Goal: Task Accomplishment & Management: Manage account settings

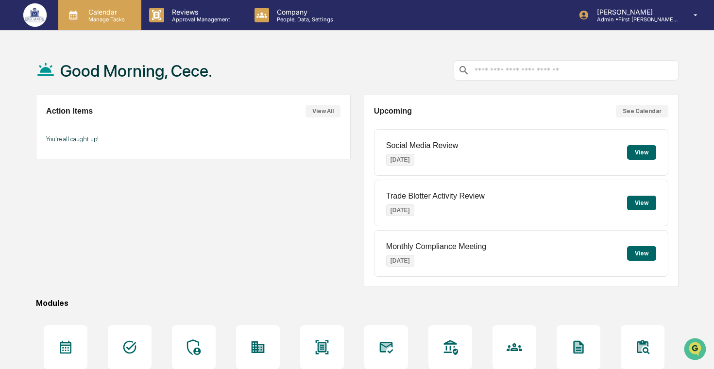
click at [121, 18] on p "Manage Tasks" at bounding box center [105, 19] width 49 height 7
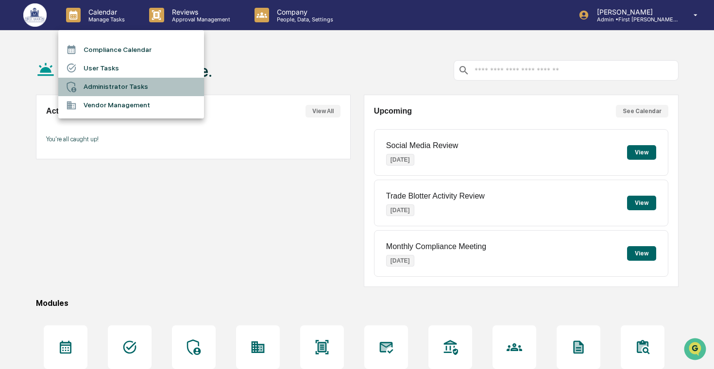
click at [129, 82] on li "Administrator Tasks" at bounding box center [131, 87] width 146 height 18
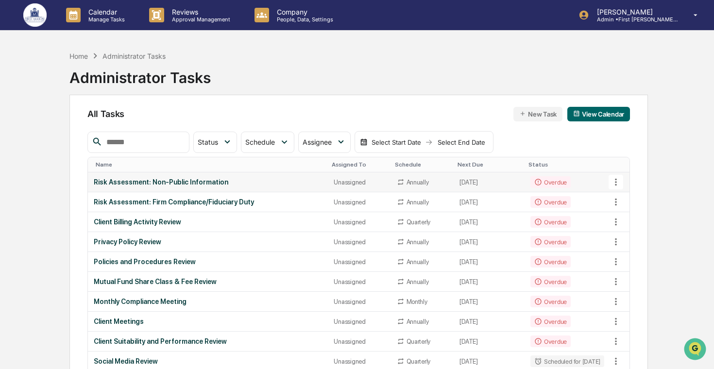
click at [617, 182] on icon at bounding box center [616, 182] width 2 height 7
click at [584, 175] on div at bounding box center [357, 184] width 714 height 369
click at [573, 180] on td "Overdue" at bounding box center [568, 183] width 86 height 20
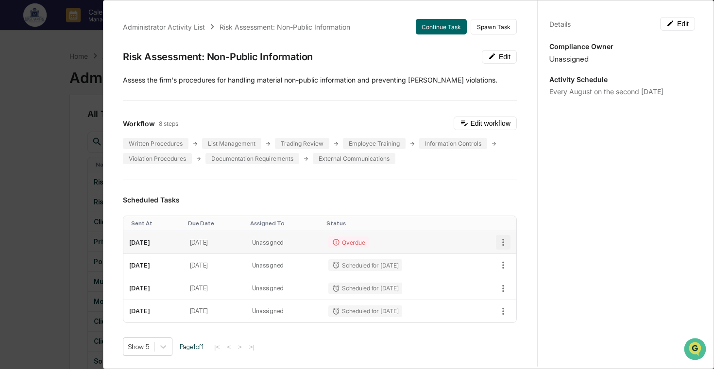
click at [502, 245] on icon "button" at bounding box center [503, 242] width 11 height 11
click at [519, 275] on li "Delete task" at bounding box center [537, 277] width 80 height 18
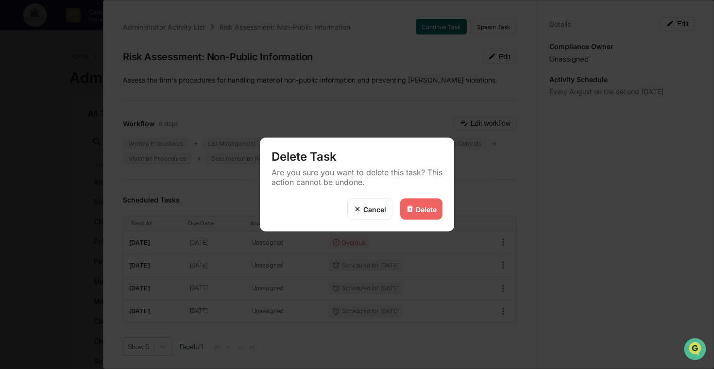
click at [422, 199] on div "Delete" at bounding box center [421, 209] width 42 height 21
click at [427, 208] on div "Delete" at bounding box center [426, 209] width 21 height 8
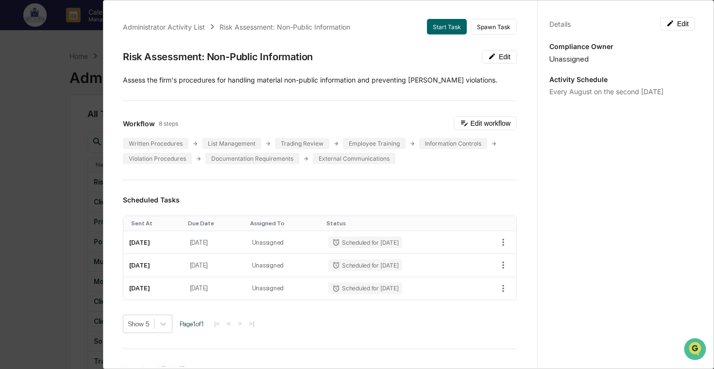
click at [75, 171] on div "Administrator Activity List Risk Assessment: Non-Public Information Start Task …" at bounding box center [357, 184] width 714 height 369
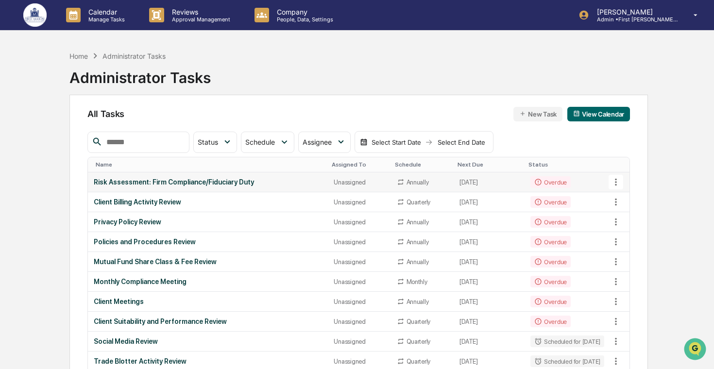
click at [122, 179] on div "Risk Assessment: Firm Compliance/Fiduciary Duty" at bounding box center [208, 182] width 229 height 8
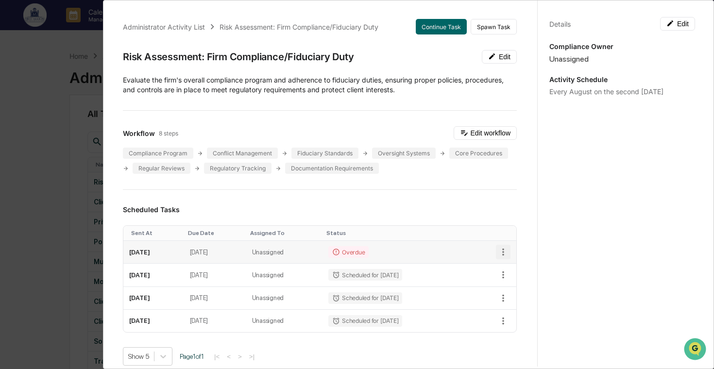
click at [506, 247] on icon "button" at bounding box center [503, 252] width 11 height 11
click at [511, 291] on li "Delete task" at bounding box center [537, 286] width 80 height 18
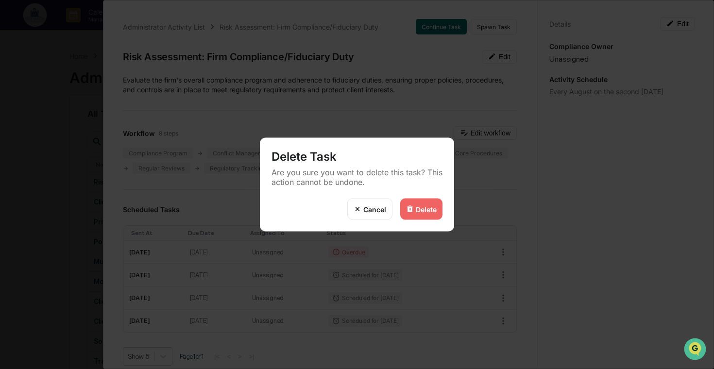
click at [430, 208] on div "Delete" at bounding box center [426, 209] width 21 height 8
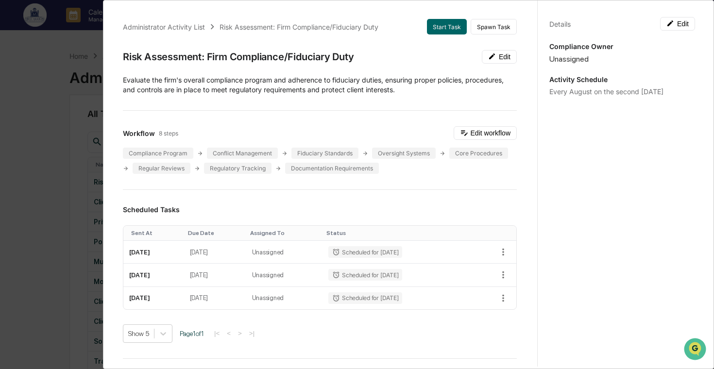
click at [76, 196] on div "Administrator Activity List Risk Assessment: Firm Compliance/Fiduciary Duty Sta…" at bounding box center [357, 184] width 714 height 369
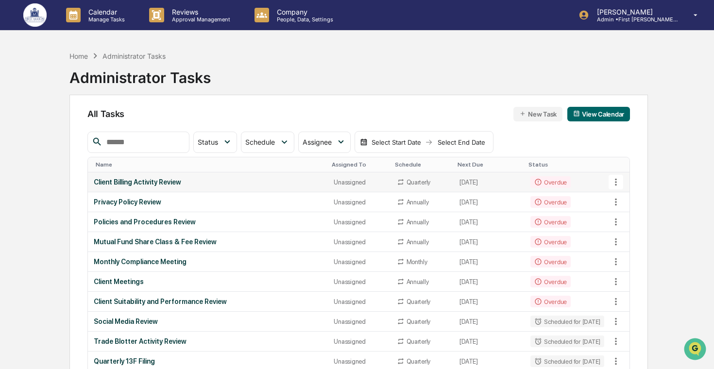
click at [170, 180] on div "Client Billing Activity Review" at bounding box center [208, 182] width 229 height 8
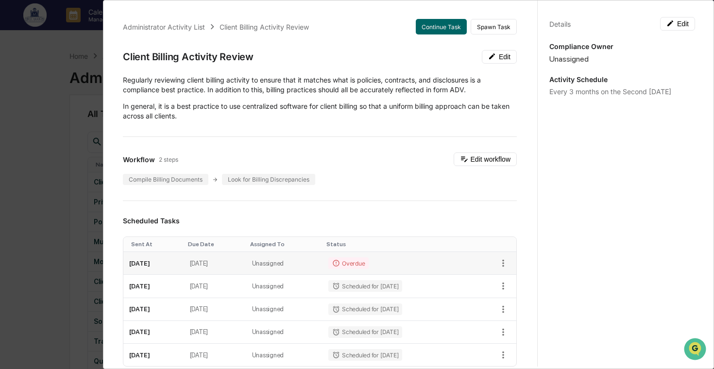
click at [444, 267] on td "Overdue" at bounding box center [397, 263] width 148 height 23
click at [504, 266] on icon "button" at bounding box center [503, 263] width 2 height 7
click at [530, 300] on li "Delete task" at bounding box center [537, 298] width 80 height 18
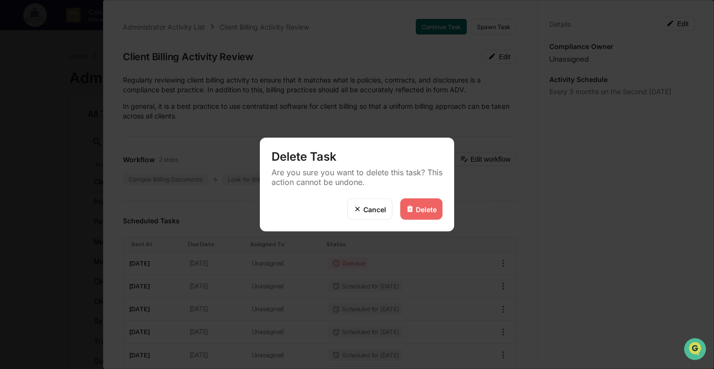
click at [427, 202] on div "Delete" at bounding box center [421, 209] width 42 height 21
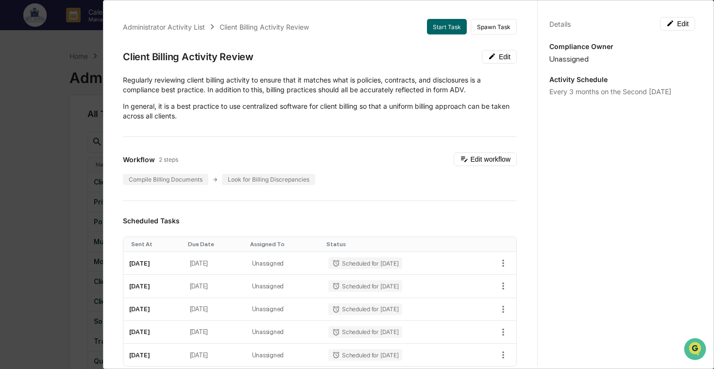
click at [42, 165] on div "Administrator Activity List Client Billing Activity Review Start Task Spawn Tas…" at bounding box center [357, 184] width 714 height 369
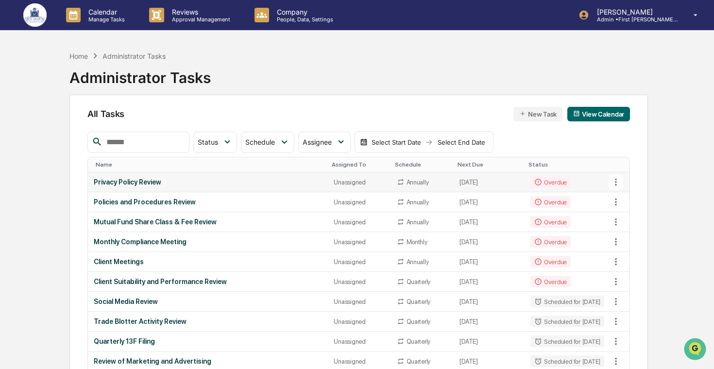
click at [139, 181] on div "Privacy Policy Review" at bounding box center [208, 182] width 229 height 8
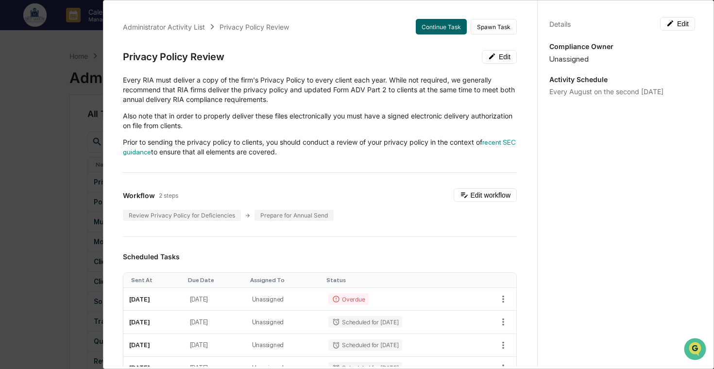
scroll to position [23, 0]
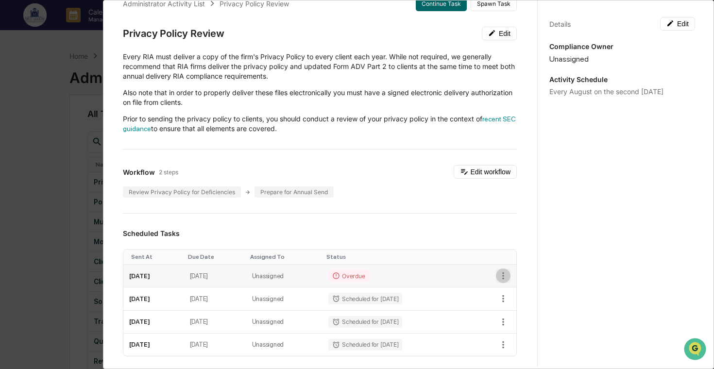
click at [504, 277] on icon "button" at bounding box center [503, 276] width 11 height 11
click at [521, 314] on li "Delete task" at bounding box center [537, 311] width 80 height 18
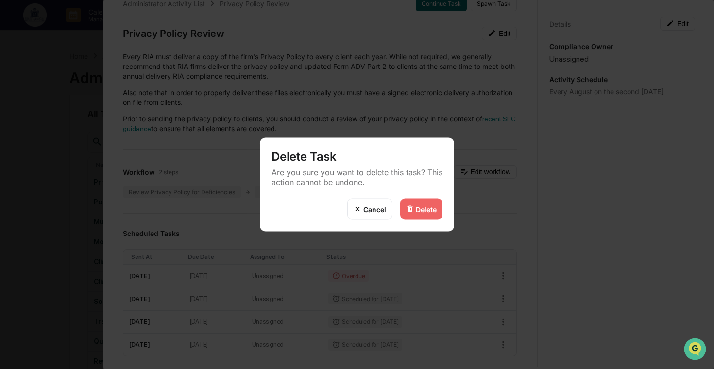
click at [421, 206] on div "Delete" at bounding box center [426, 209] width 21 height 8
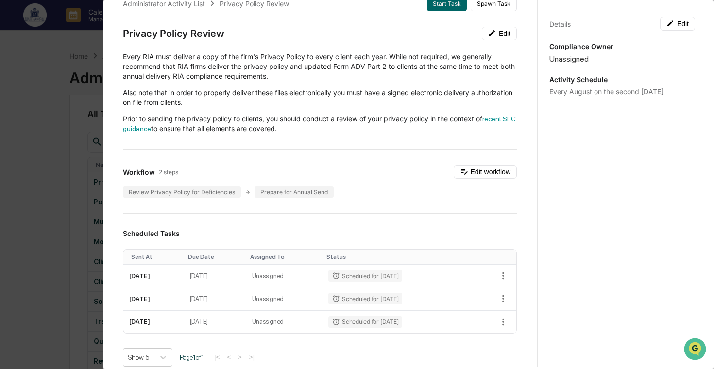
click at [66, 209] on div "Administrator Activity List Privacy Policy Review Start Task Spawn Task Privacy…" at bounding box center [357, 184] width 714 height 369
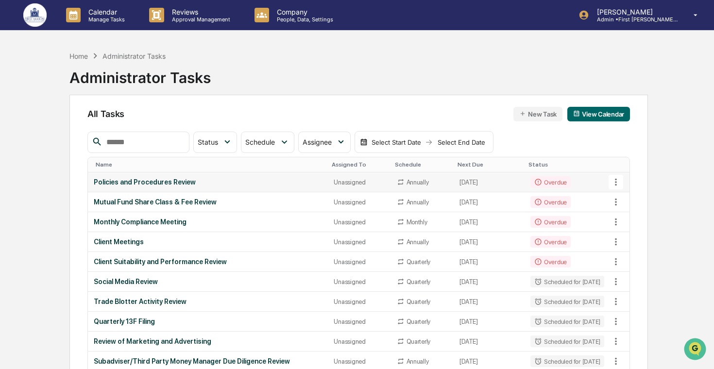
click at [190, 183] on div "Policies and Procedures Review" at bounding box center [208, 182] width 229 height 8
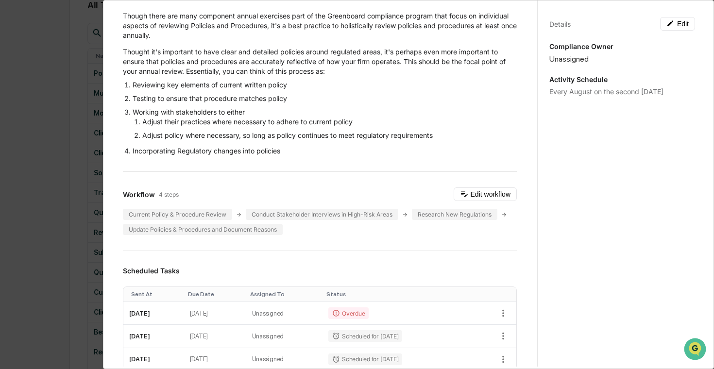
scroll to position [65, 0]
click at [504, 308] on icon "button" at bounding box center [503, 312] width 11 height 11
click at [540, 348] on li "Delete task" at bounding box center [537, 347] width 80 height 18
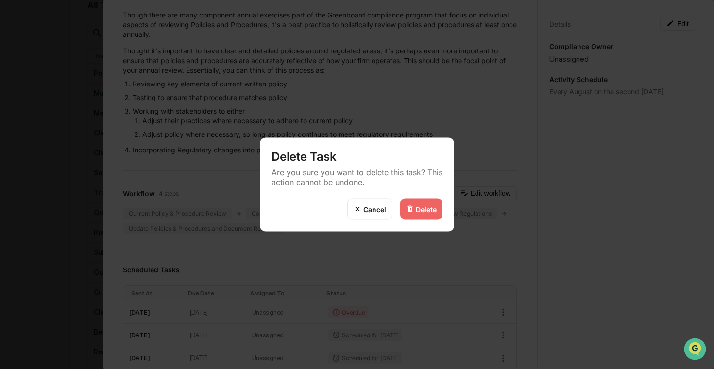
click at [428, 208] on div "Delete" at bounding box center [426, 209] width 21 height 8
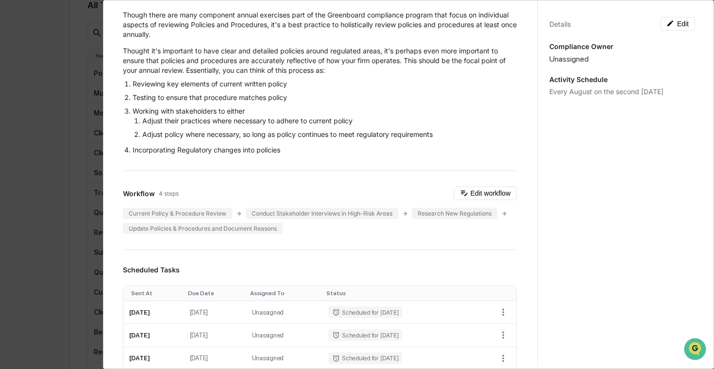
click at [35, 204] on div "Administrator Activity List Policies and Procedures Review Start Task Spawn Tas…" at bounding box center [357, 184] width 714 height 369
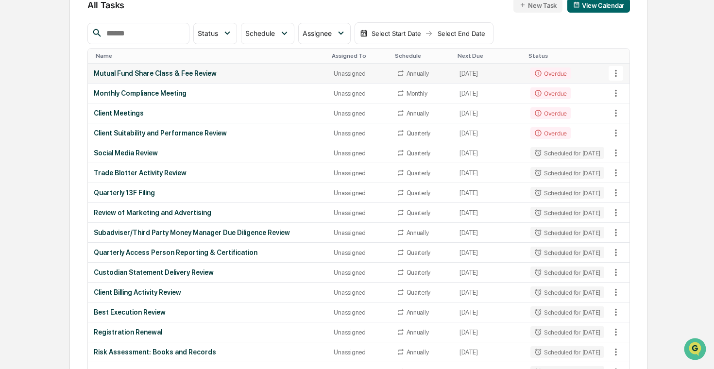
click at [218, 72] on div "Mutual Fund Share Class & Fee Review" at bounding box center [208, 73] width 229 height 8
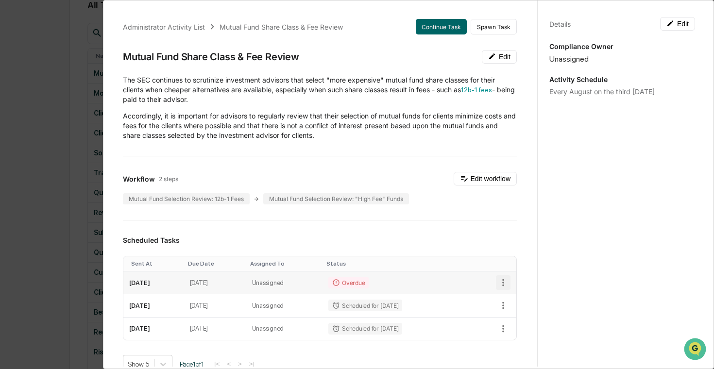
click at [507, 280] on icon "button" at bounding box center [503, 282] width 11 height 11
click at [528, 317] on li "Delete task" at bounding box center [537, 318] width 80 height 18
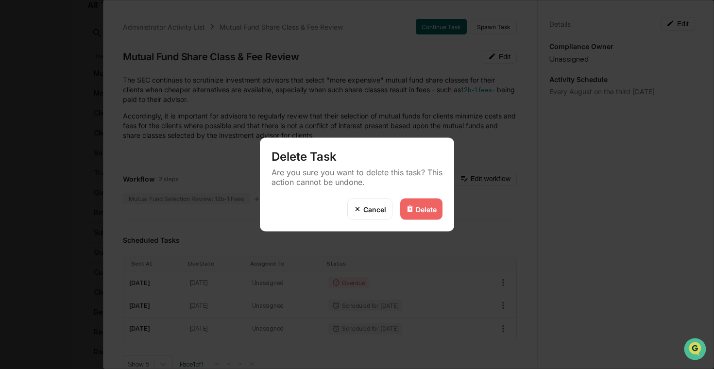
click at [429, 207] on div "Delete" at bounding box center [426, 209] width 21 height 8
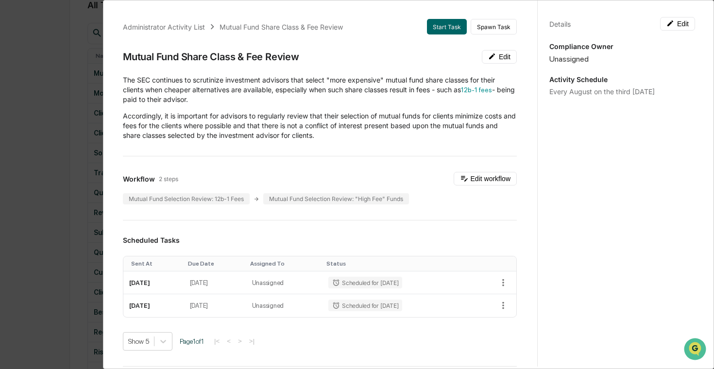
click at [66, 195] on div "Administrator Activity List Mutual Fund Share Class & Fee Review Start Task Spa…" at bounding box center [357, 184] width 714 height 369
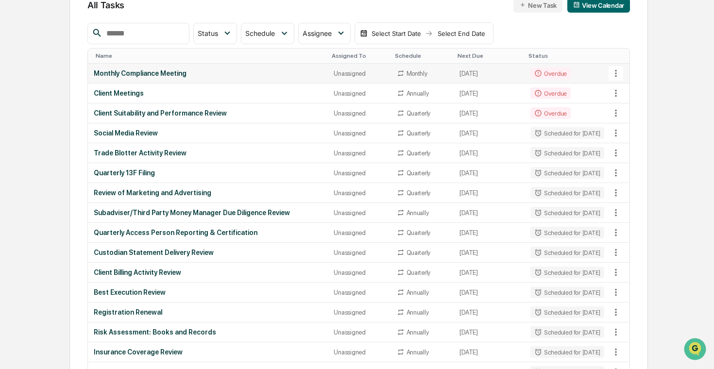
click at [225, 76] on div "Monthly Compliance Meeting" at bounding box center [208, 73] width 229 height 8
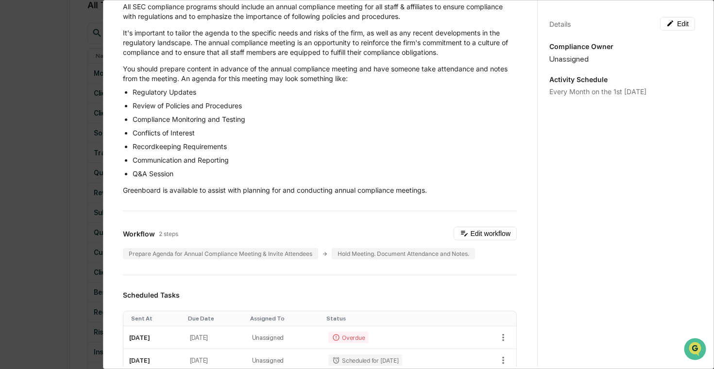
scroll to position [97, 0]
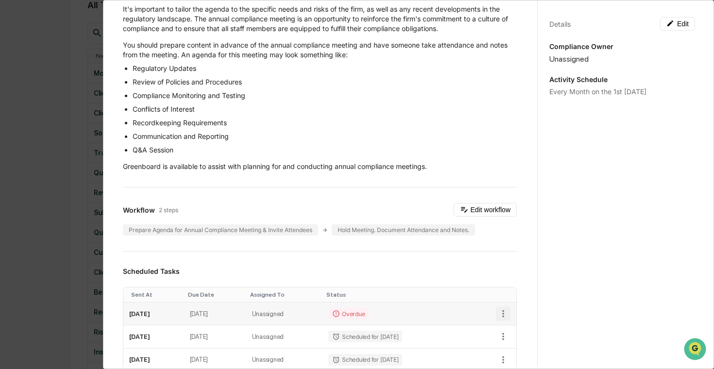
click at [504, 310] on icon "button" at bounding box center [503, 314] width 11 height 11
click at [523, 345] on li "Delete task" at bounding box center [537, 349] width 80 height 18
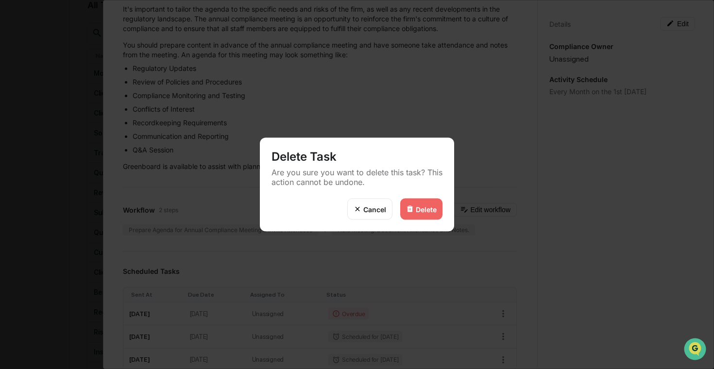
click at [430, 211] on div "Delete" at bounding box center [426, 209] width 21 height 8
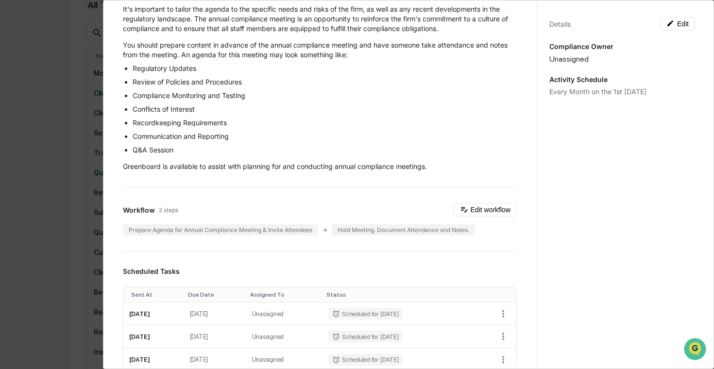
click at [61, 183] on div "Administrator Activity List Monthly Compliance Meeting Start Task Spawn Task Mo…" at bounding box center [357, 184] width 714 height 369
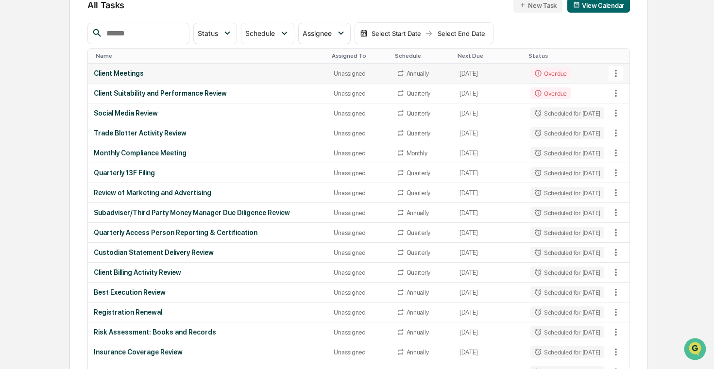
click at [295, 75] on div "Client Meetings" at bounding box center [208, 73] width 229 height 8
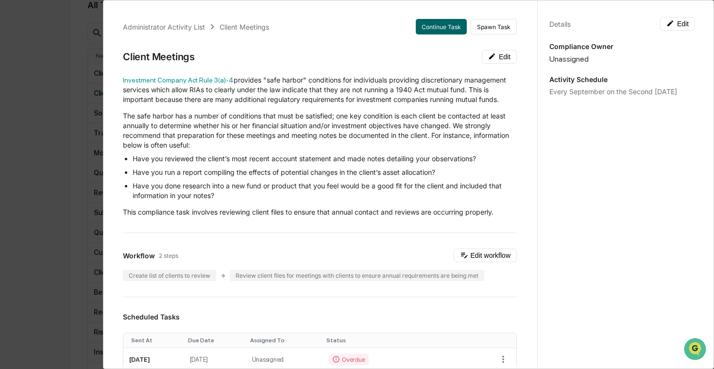
scroll to position [114, 0]
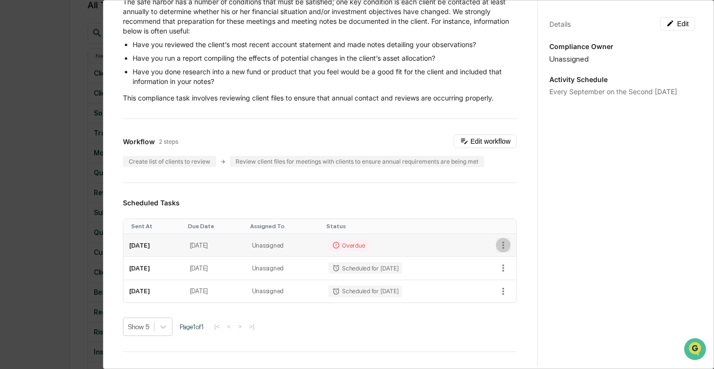
click at [503, 242] on icon "button" at bounding box center [503, 245] width 2 height 7
click at [542, 277] on li "Delete task" at bounding box center [537, 280] width 80 height 18
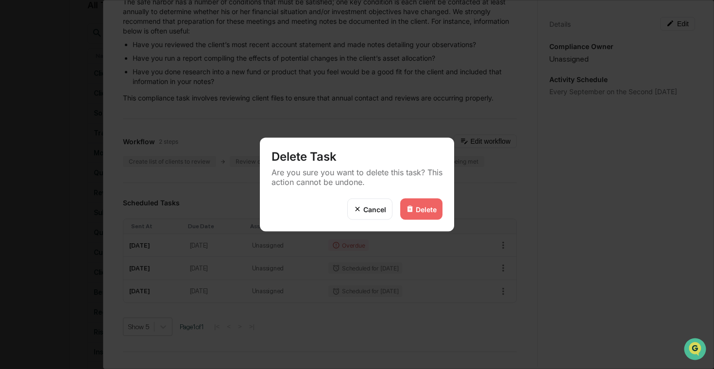
click at [434, 212] on div "Delete" at bounding box center [426, 209] width 21 height 8
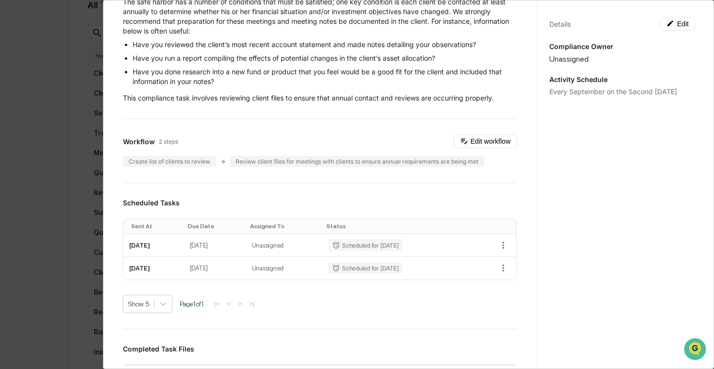
click at [63, 206] on div "Administrator Activity List Client Meetings Start Task Spawn Task Client Meetin…" at bounding box center [357, 184] width 714 height 369
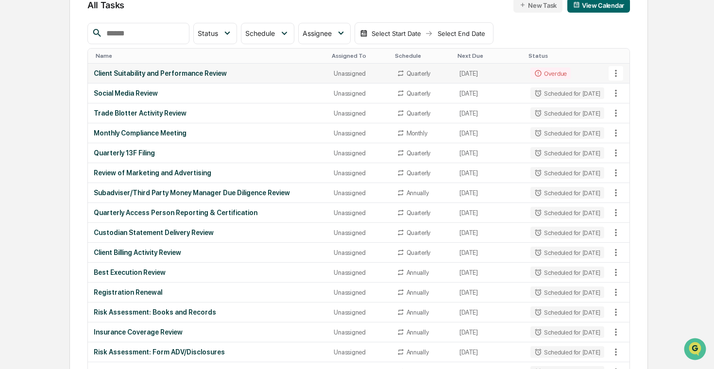
click at [228, 80] on td "Client Suitability and Performance Review" at bounding box center [208, 74] width 241 height 20
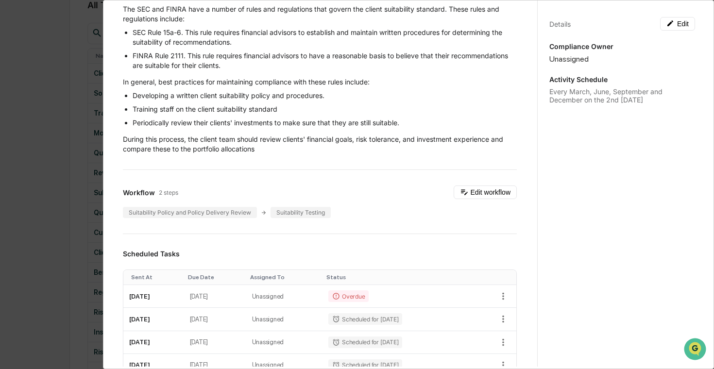
scroll to position [82, 0]
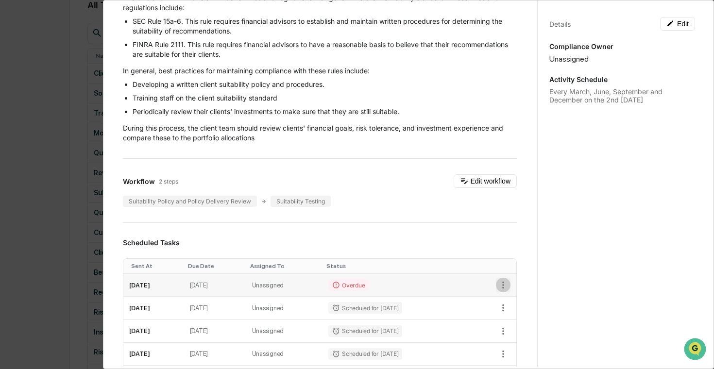
click at [502, 286] on icon "button" at bounding box center [503, 285] width 11 height 11
click at [523, 318] on li "Delete task" at bounding box center [537, 320] width 80 height 18
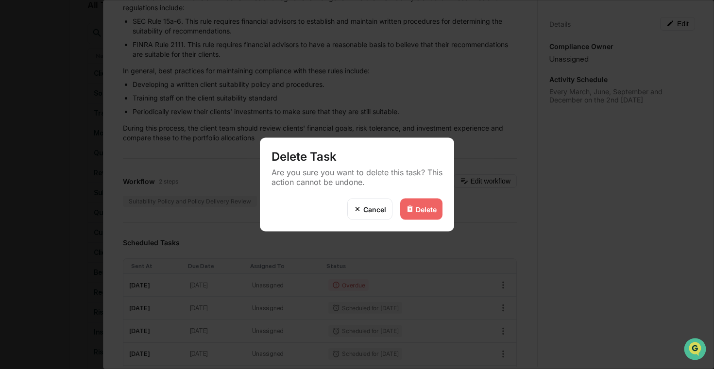
click at [429, 206] on div "Delete" at bounding box center [426, 209] width 21 height 8
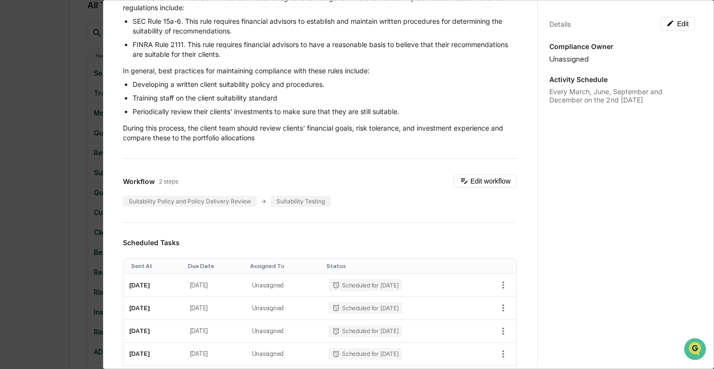
click at [29, 233] on div "Administrator Activity List Client Suitability and Performance Review Start Tas…" at bounding box center [357, 184] width 714 height 369
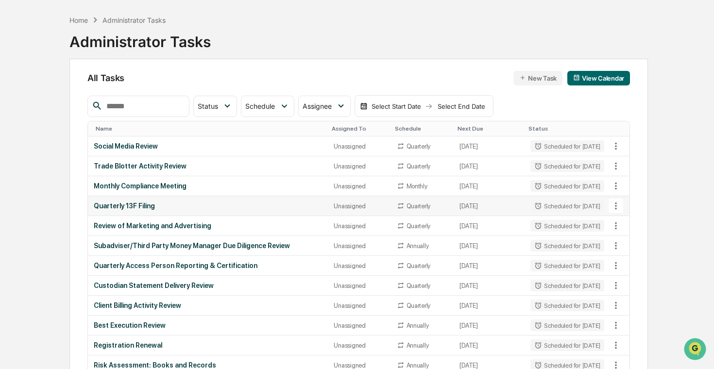
scroll to position [0, 0]
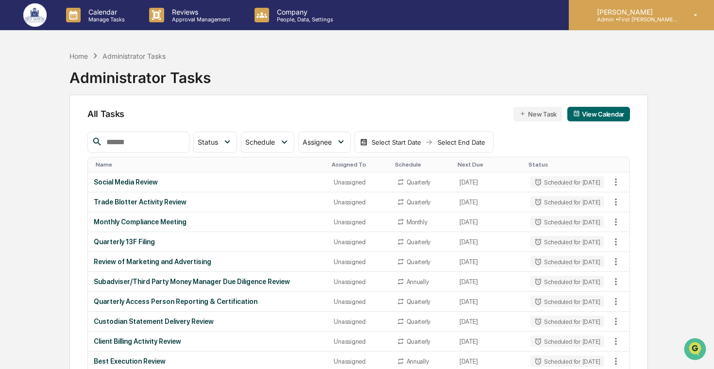
click at [618, 5] on div "[PERSON_NAME] Admin • First [PERSON_NAME] Financial" at bounding box center [641, 15] width 145 height 30
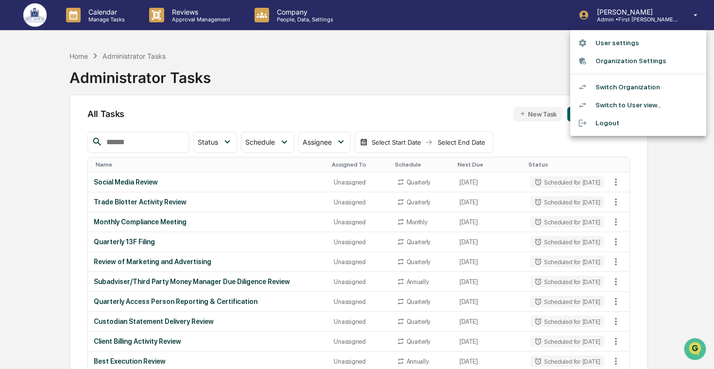
click at [632, 87] on li "Switch Organization" at bounding box center [639, 87] width 136 height 18
